Goal: Complete application form: Complete application form

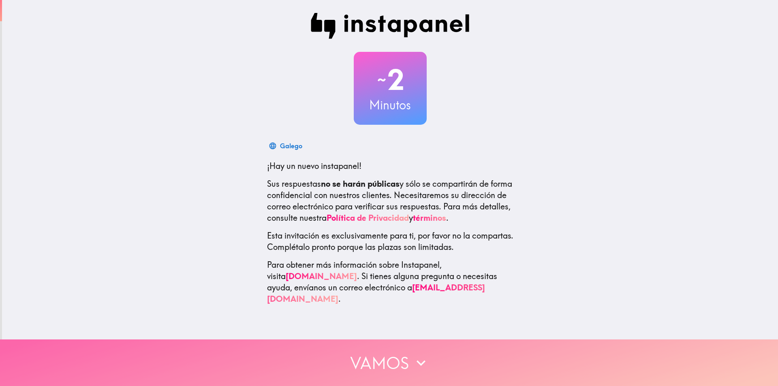
click at [388, 357] on button "Vamos" at bounding box center [389, 363] width 778 height 47
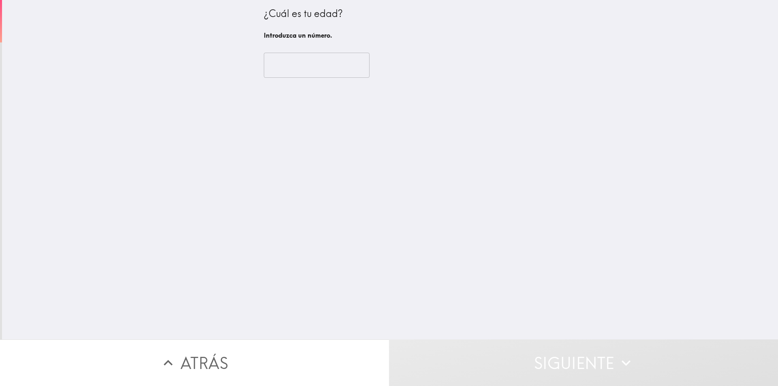
click at [318, 71] on input "number" at bounding box center [317, 65] width 106 height 25
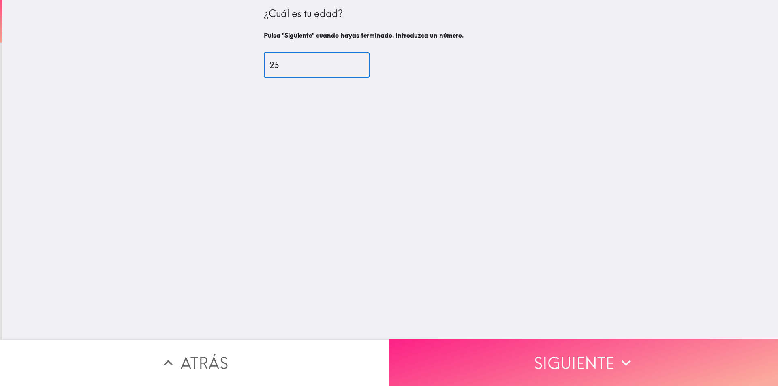
type input "25"
click at [531, 347] on button "Siguiente" at bounding box center [583, 363] width 389 height 47
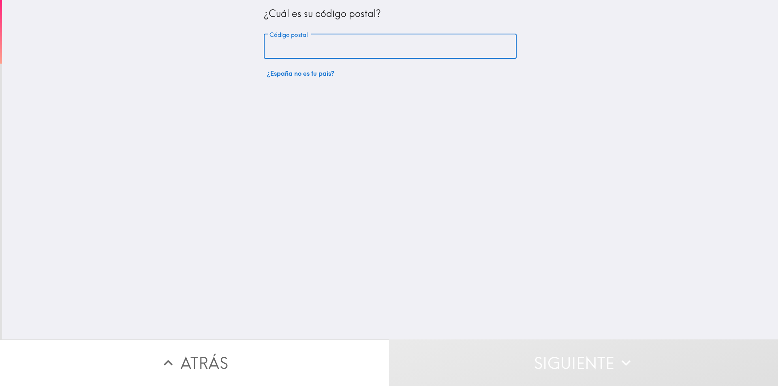
click at [317, 48] on input "Código postal" at bounding box center [390, 46] width 253 height 25
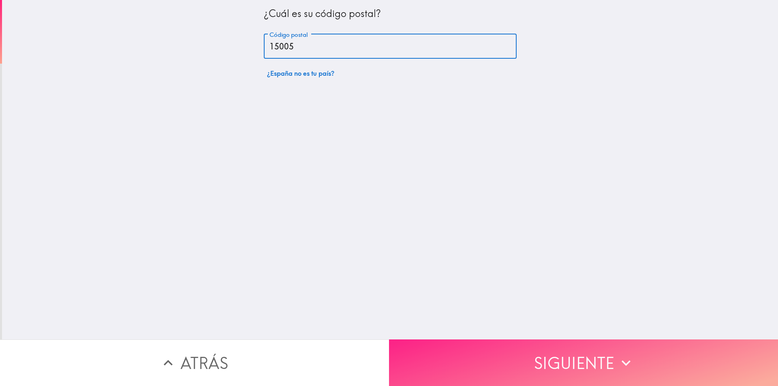
type input "15005"
click at [548, 349] on button "Siguiente" at bounding box center [583, 363] width 389 height 47
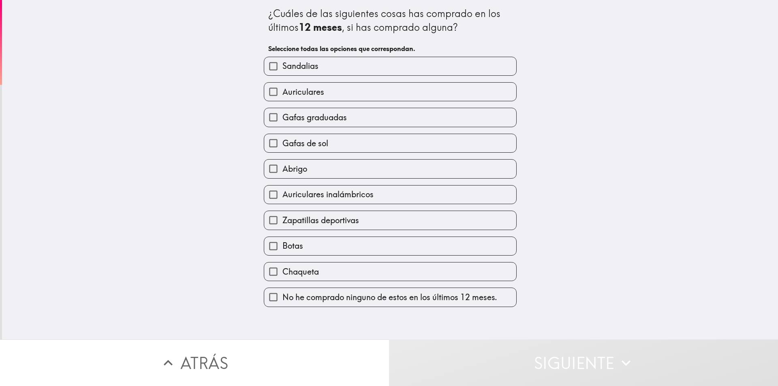
click at [603, 93] on div "¿Cuáles de las siguientes cosas has comprado en los últimos 12 meses , si has c…" at bounding box center [390, 170] width 776 height 340
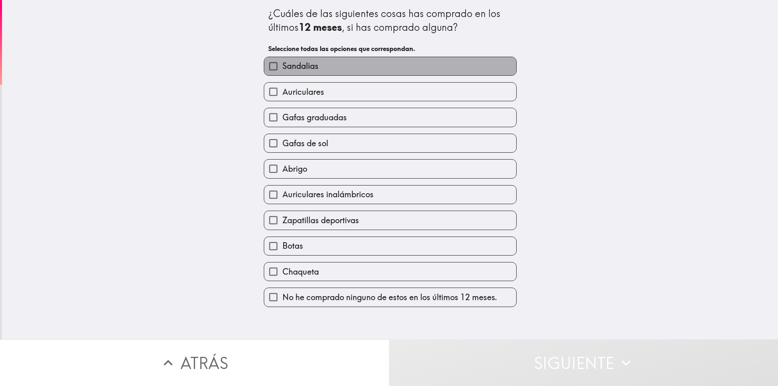
click at [384, 64] on label "Sandalias" at bounding box center [390, 66] width 252 height 18
click at [282, 64] on input "Sandalias" at bounding box center [273, 66] width 18 height 18
checkbox input "true"
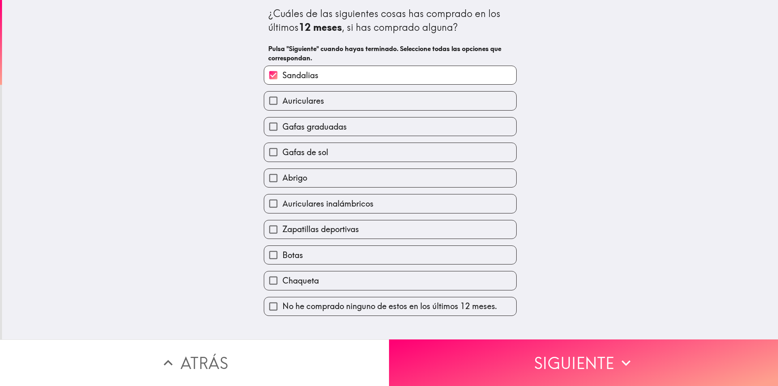
click at [385, 96] on label "Auriculares" at bounding box center [390, 101] width 252 height 18
click at [282, 96] on input "Auriculares" at bounding box center [273, 101] width 18 height 18
checkbox input "true"
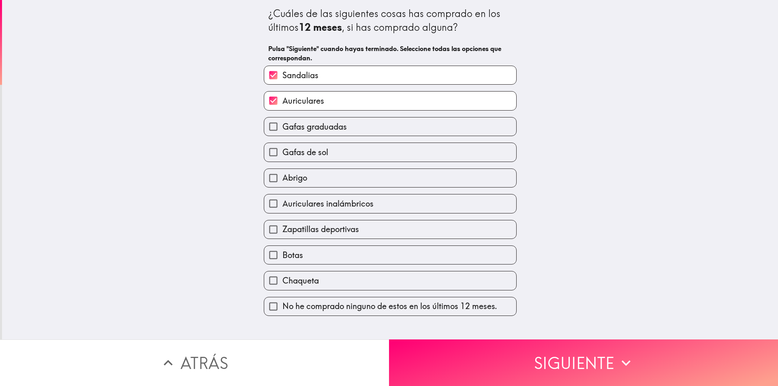
click at [341, 126] on span "Gafas graduadas" at bounding box center [314, 126] width 64 height 11
click at [282, 126] on input "Gafas graduadas" at bounding box center [273, 127] width 18 height 18
checkbox input "true"
click at [354, 150] on label "Gafas de sol" at bounding box center [390, 152] width 252 height 18
click at [282, 150] on input "Gafas de sol" at bounding box center [273, 152] width 18 height 18
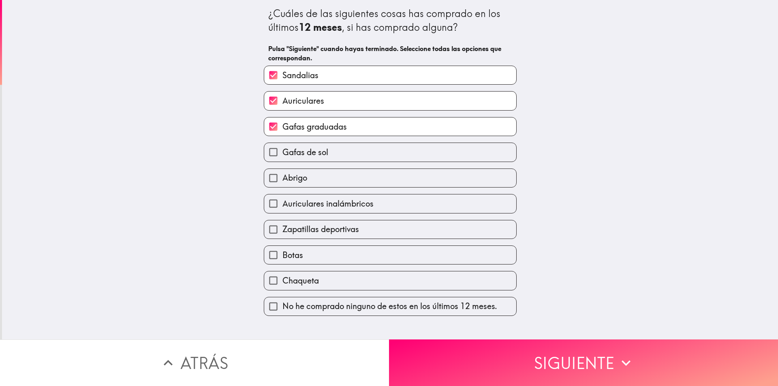
checkbox input "true"
click at [353, 179] on label "Abrigo" at bounding box center [390, 178] width 252 height 18
click at [282, 179] on input "Abrigo" at bounding box center [273, 178] width 18 height 18
checkbox input "true"
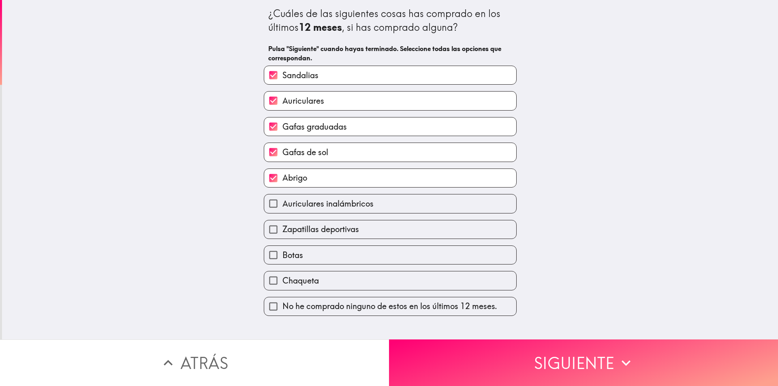
click at [329, 260] on label "Botas" at bounding box center [390, 255] width 252 height 18
click at [282, 260] on input "Botas" at bounding box center [273, 255] width 18 height 18
checkbox input "true"
click at [330, 282] on label "Chaqueta" at bounding box center [390, 281] width 252 height 18
click at [282, 282] on input "Chaqueta" at bounding box center [273, 281] width 18 height 18
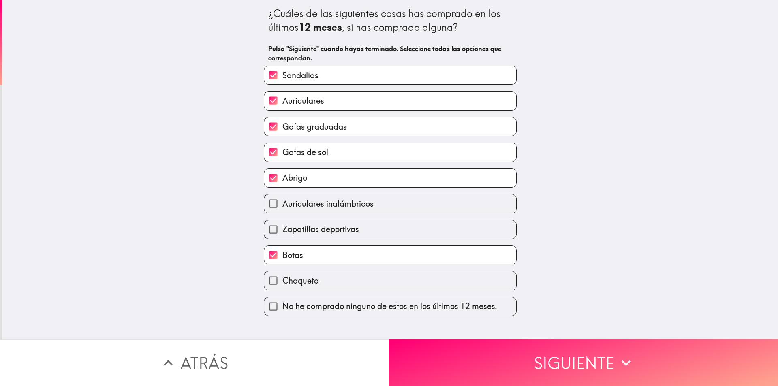
checkbox input "true"
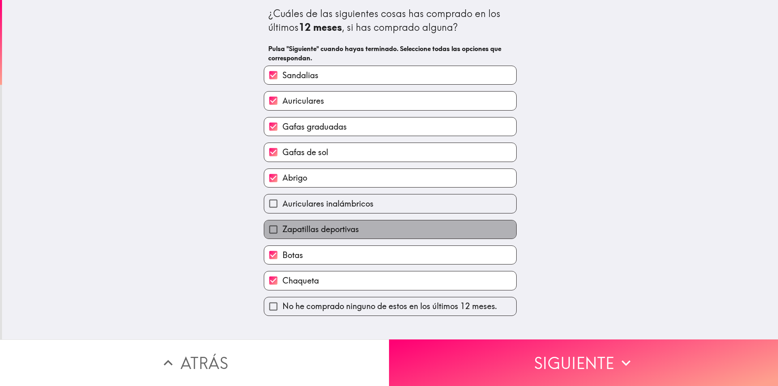
click at [359, 231] on label "Zapatillas deportivas" at bounding box center [390, 229] width 252 height 18
click at [282, 231] on input "Zapatillas deportivas" at bounding box center [273, 229] width 18 height 18
checkbox input "true"
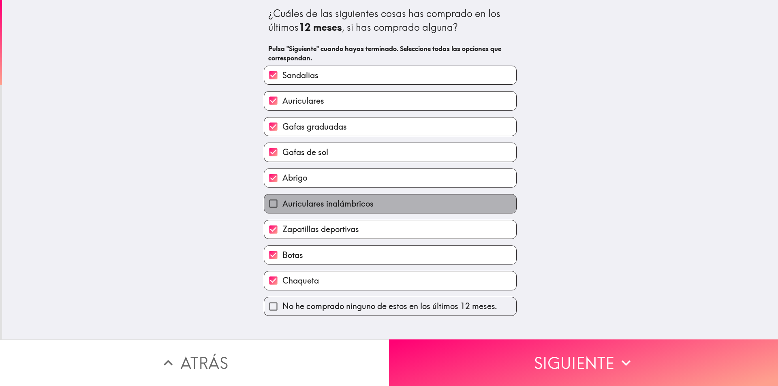
click at [384, 203] on label "Auriculares inalámbricos" at bounding box center [390, 204] width 252 height 18
click at [282, 203] on input "Auriculares inalámbricos" at bounding box center [273, 204] width 18 height 18
checkbox input "true"
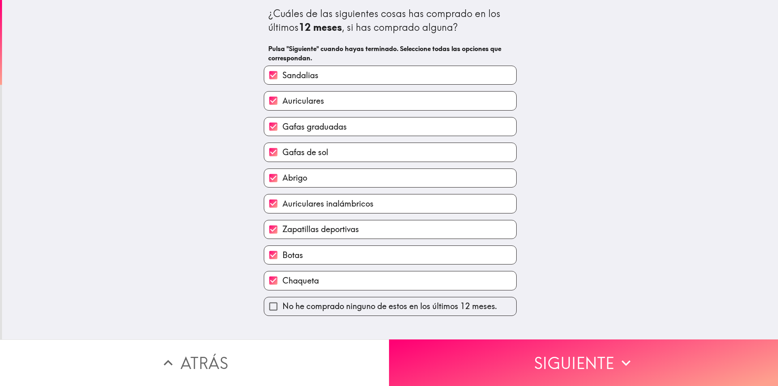
click at [267, 127] on input "Gafas graduadas" at bounding box center [273, 127] width 18 height 18
checkbox input "false"
click at [526, 346] on button "Siguiente" at bounding box center [583, 363] width 389 height 47
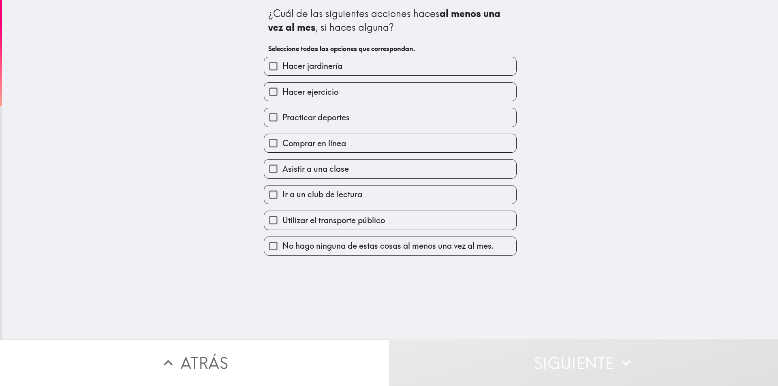
click at [265, 62] on input "Hacer jardinería" at bounding box center [273, 66] width 18 height 18
checkbox input "true"
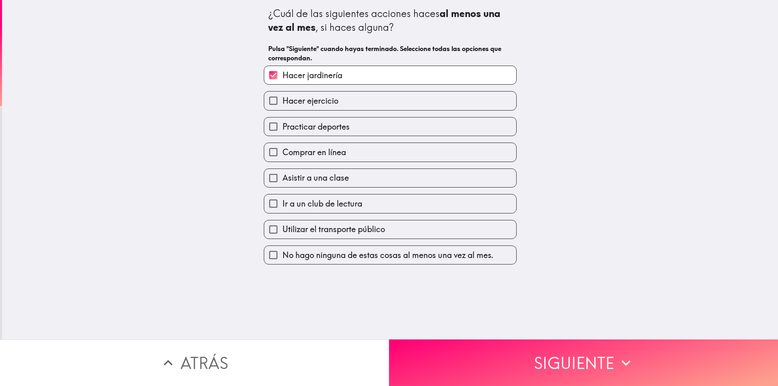
click at [267, 99] on input "Hacer ejercicio" at bounding box center [273, 101] width 18 height 18
checkbox input "true"
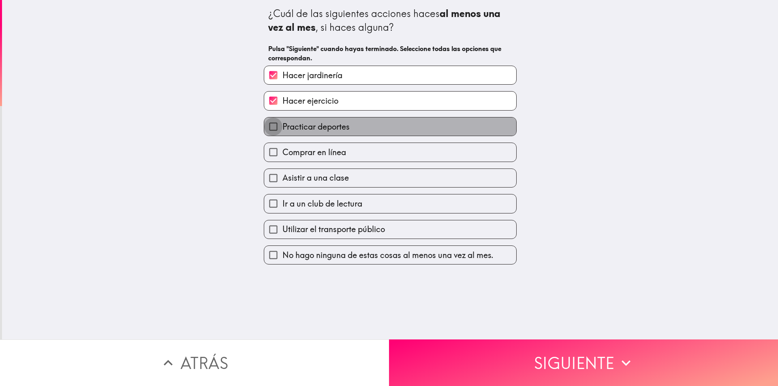
click at [270, 126] on input "Practicar deportes" at bounding box center [273, 127] width 18 height 18
checkbox input "true"
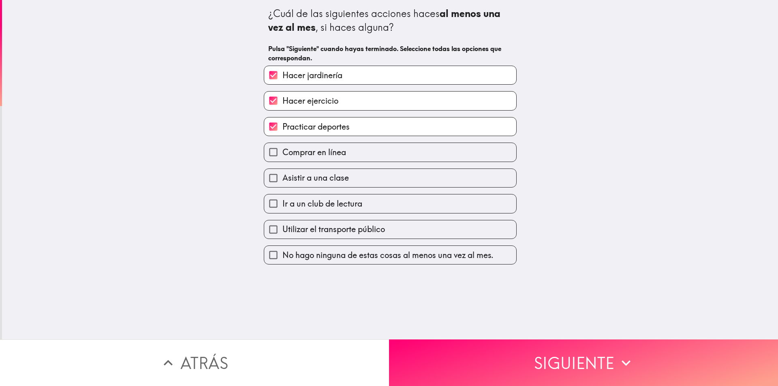
click at [269, 154] on input "Comprar en línea" at bounding box center [273, 152] width 18 height 18
checkbox input "true"
click at [269, 178] on input "Asistir a una clase" at bounding box center [273, 178] width 18 height 18
checkbox input "true"
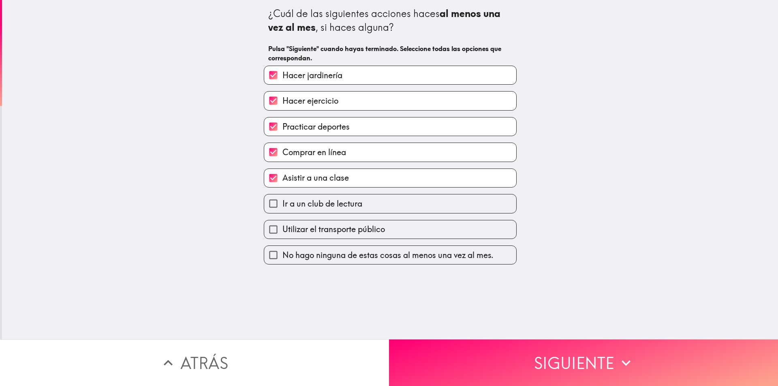
click at [268, 230] on input "Utilizar el transporte público" at bounding box center [273, 229] width 18 height 18
checkbox input "true"
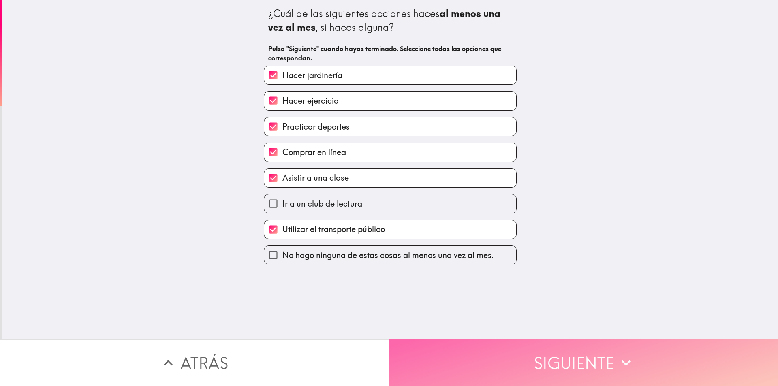
click at [472, 353] on button "Siguiente" at bounding box center [583, 363] width 389 height 47
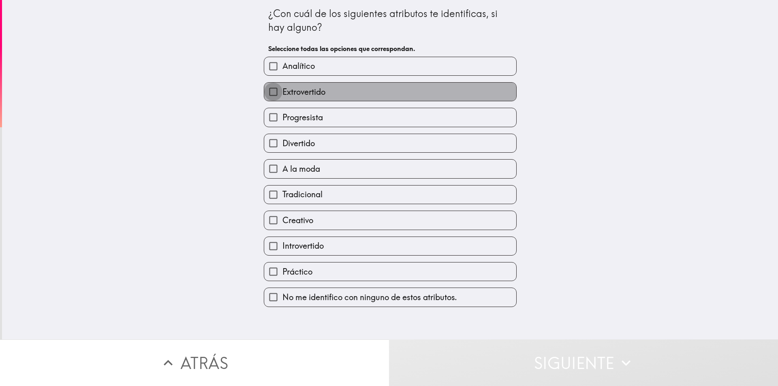
click at [267, 92] on input "Extrovertido" at bounding box center [273, 92] width 18 height 18
checkbox input "true"
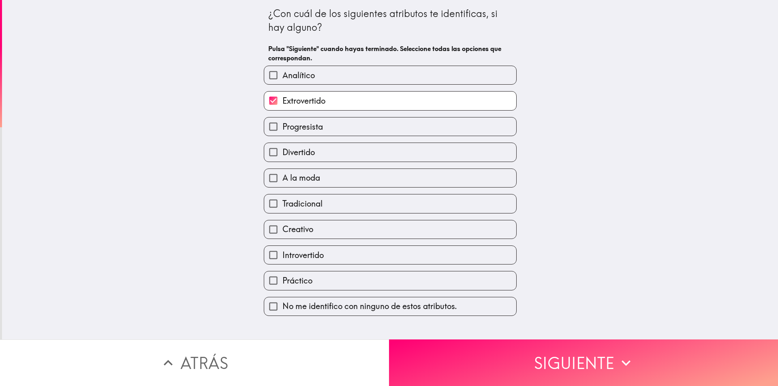
click at [266, 69] on input "Analítico" at bounding box center [273, 75] width 18 height 18
checkbox input "true"
click at [267, 154] on input "Divertido" at bounding box center [273, 152] width 18 height 18
checkbox input "true"
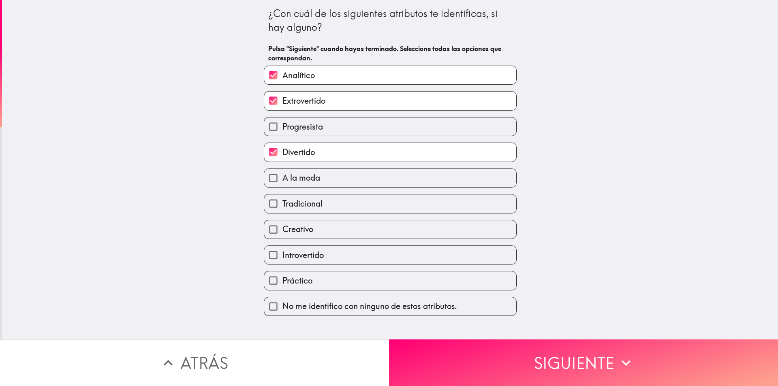
click at [268, 202] on input "Tradicional" at bounding box center [273, 204] width 18 height 18
checkbox input "true"
click at [270, 231] on input "Creativo" at bounding box center [273, 229] width 18 height 18
checkbox input "true"
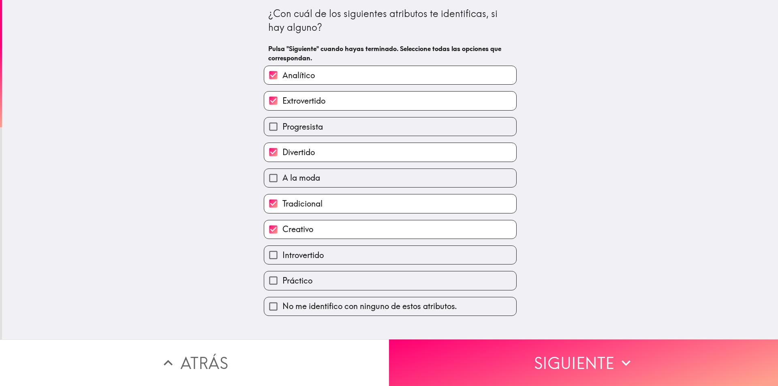
click at [265, 257] on input "Introvertido" at bounding box center [273, 255] width 18 height 18
click at [264, 257] on input "Introvertido" at bounding box center [273, 255] width 18 height 18
checkbox input "false"
click at [265, 282] on input "Práctico" at bounding box center [273, 281] width 18 height 18
checkbox input "true"
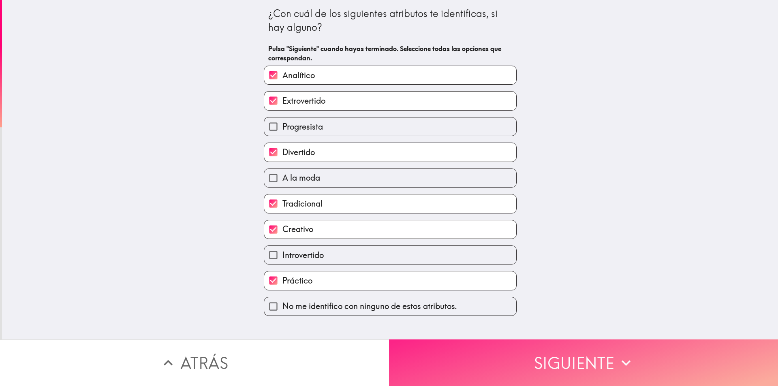
click at [491, 349] on button "Siguiente" at bounding box center [583, 363] width 389 height 47
